Goal: Task Accomplishment & Management: Complete application form

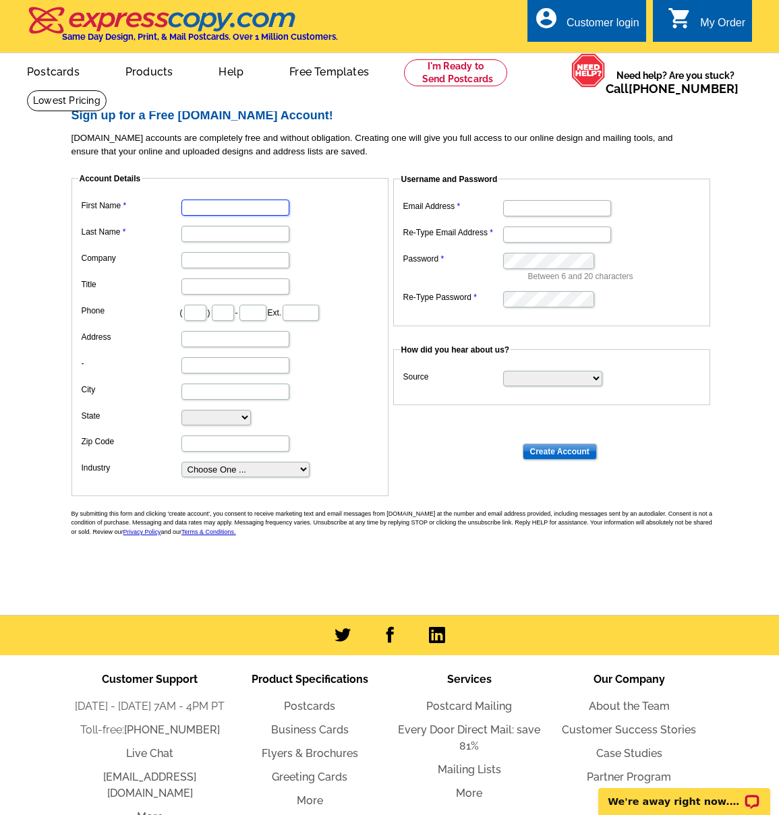
click at [231, 209] on input "First Name" at bounding box center [235, 208] width 108 height 16
type input "[PERSON_NAME]"
type input "Starlink Realty"
type input "239"
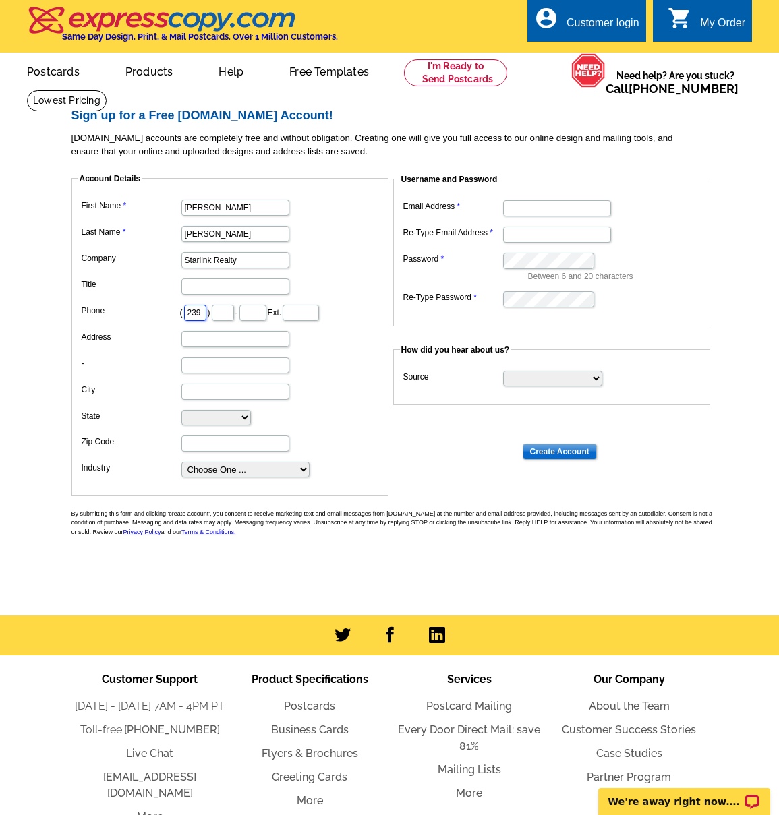
type input "878"
type input "5777"
type input "[STREET_ADDRESS]"
type input "[GEOGRAPHIC_DATA]"
select select "FL"
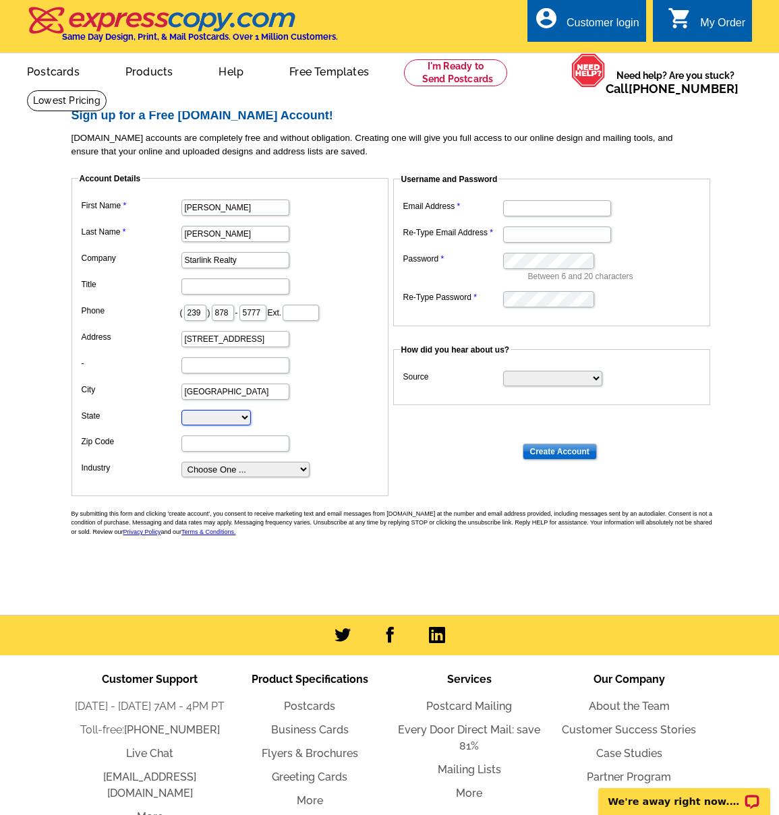
type input "33990"
type input "[PERSON_NAME][EMAIL_ADDRESS][DOMAIN_NAME]"
click at [473, 247] on dl "Email Address [PERSON_NAME][EMAIL_ADDRESS][DOMAIN_NAME] Re-Type Email Address […" at bounding box center [551, 253] width 303 height 112
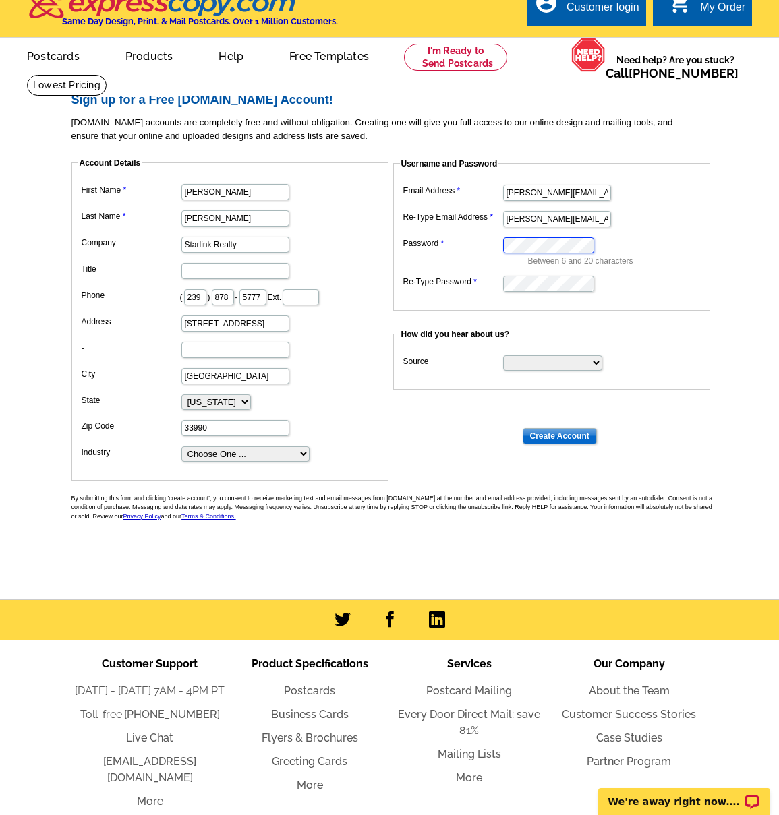
scroll to position [18, 0]
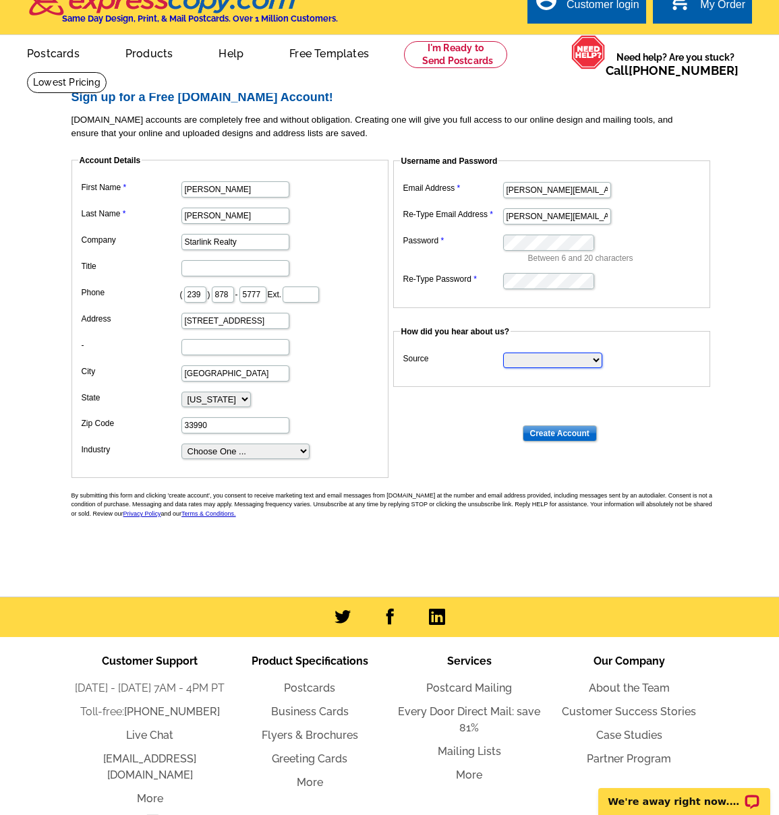
click at [594, 360] on select "Search Engine Television Ad Direct Mail Postcard Email Referred by a friend Oth…" at bounding box center [552, 361] width 99 height 16
select select "other"
click at [556, 434] on input "Create Account" at bounding box center [560, 434] width 74 height 16
